Goal: Task Accomplishment & Management: Use online tool/utility

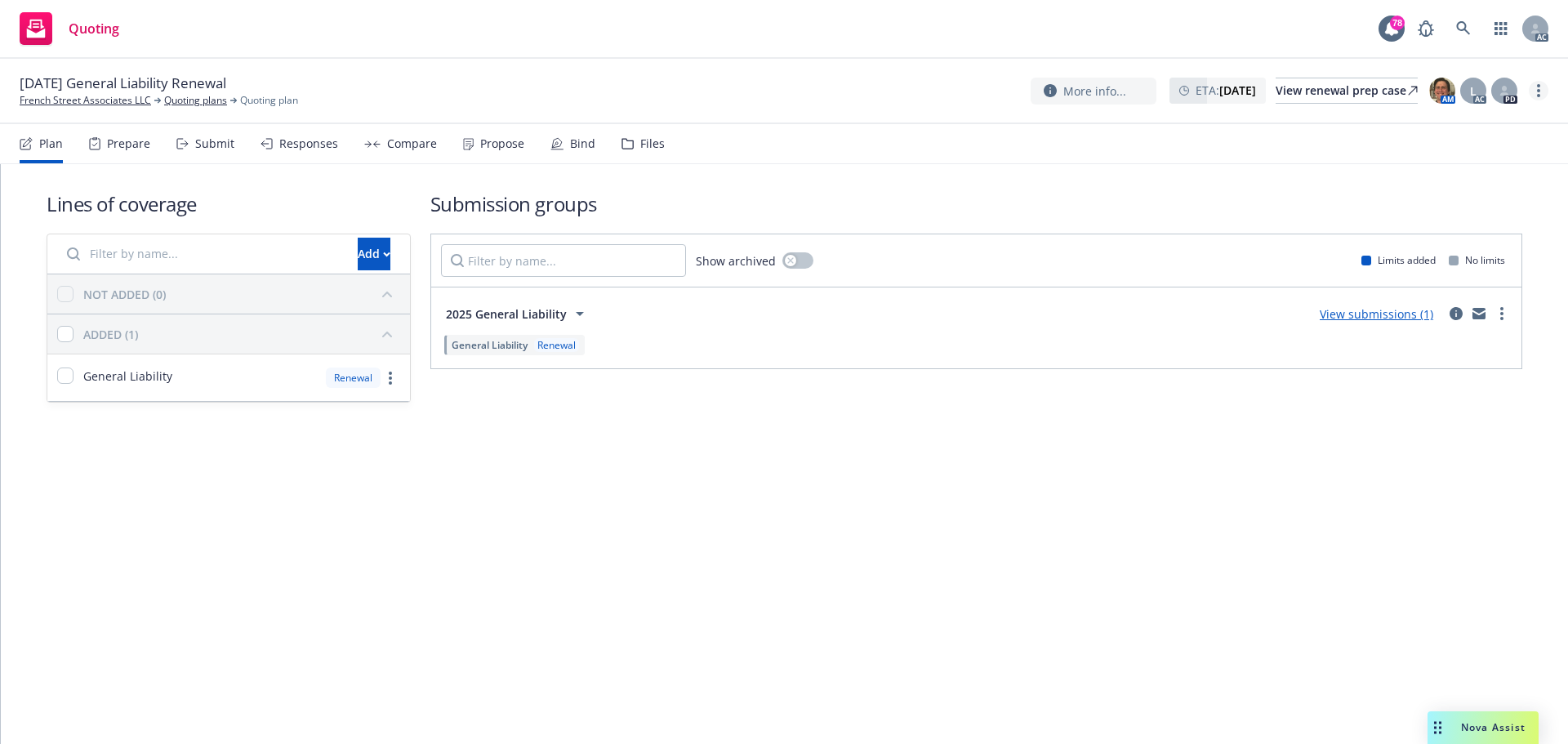
click at [1539, 90] on circle "more" at bounding box center [1539, 90] width 3 height 3
click at [1423, 128] on link "Copy logging email" at bounding box center [1457, 124] width 182 height 32
